Goal: Task Accomplishment & Management: Manage account settings

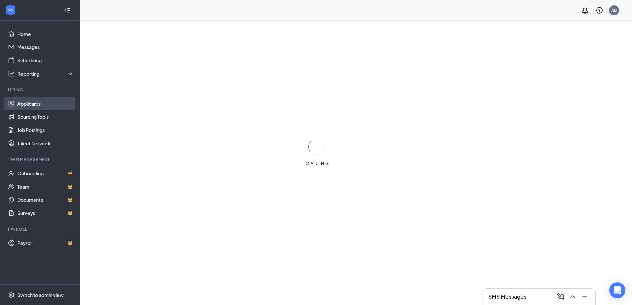
click at [23, 103] on link "Applicants" at bounding box center [45, 103] width 57 height 13
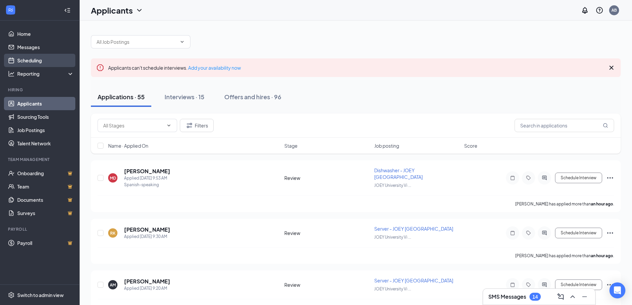
click at [27, 58] on link "Scheduling" at bounding box center [45, 60] width 57 height 13
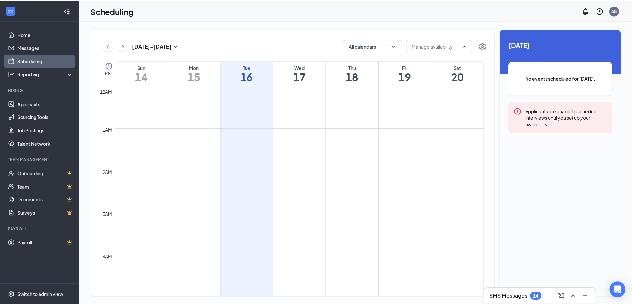
scroll to position [326, 0]
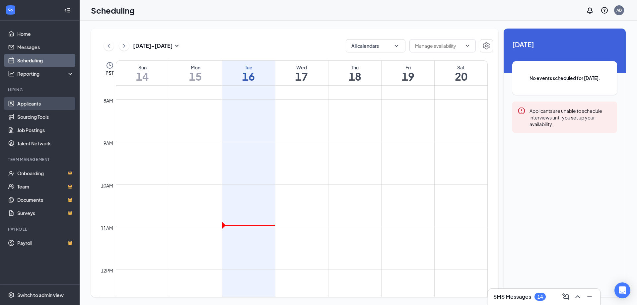
click at [27, 105] on link "Applicants" at bounding box center [45, 103] width 57 height 13
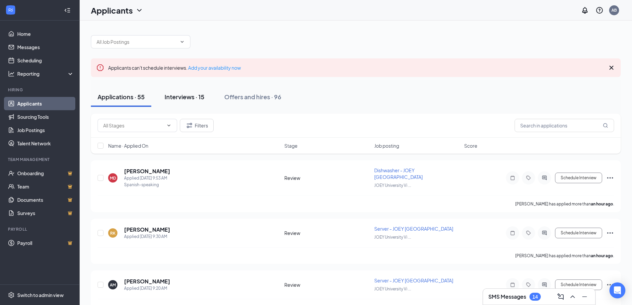
click at [188, 99] on div "Interviews · 15" at bounding box center [185, 97] width 40 height 8
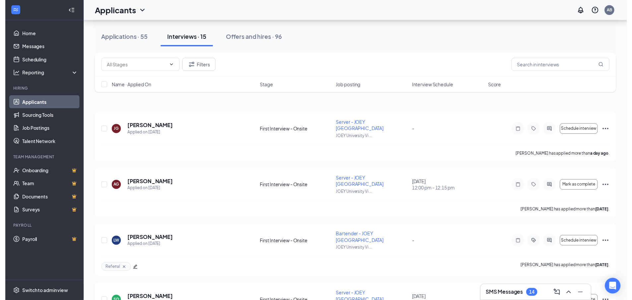
scroll to position [66, 0]
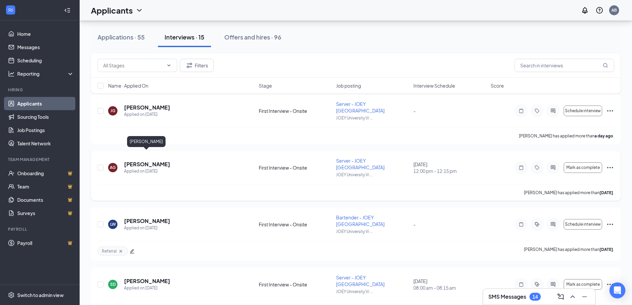
click at [144, 161] on h5 "[PERSON_NAME]" at bounding box center [147, 164] width 46 height 7
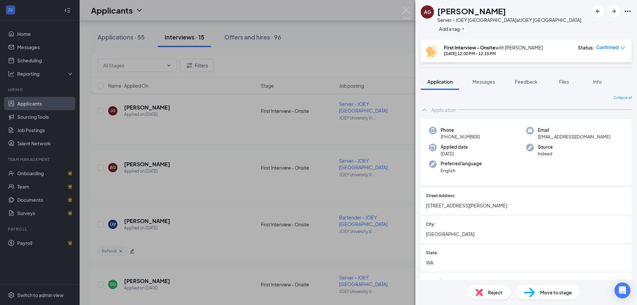
click at [627, 10] on icon "Ellipses" at bounding box center [628, 11] width 8 height 8
click at [598, 25] on link "View full application" at bounding box center [577, 23] width 43 height 7
click at [409, 12] on img at bounding box center [406, 13] width 8 height 13
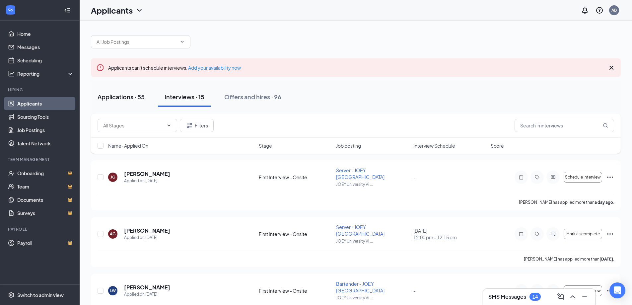
click at [122, 95] on div "Applications · 55" at bounding box center [121, 97] width 47 height 8
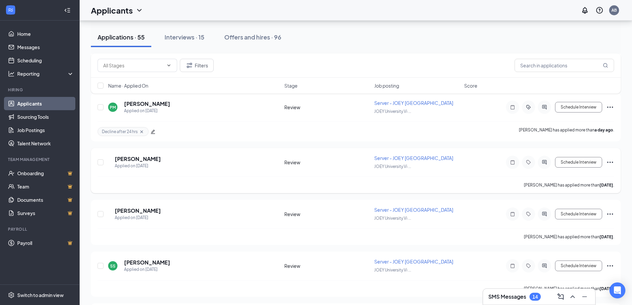
scroll to position [962, 0]
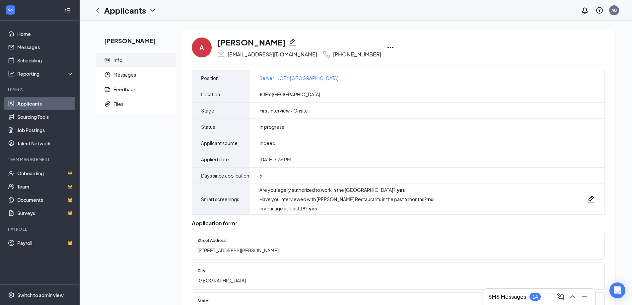
click at [386, 47] on icon "Ellipses" at bounding box center [390, 47] width 8 height 8
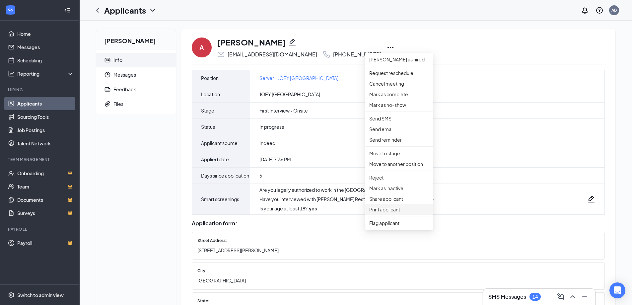
click at [385, 213] on p "Print applicant" at bounding box center [399, 209] width 60 height 7
